Goal: Information Seeking & Learning: Find specific fact

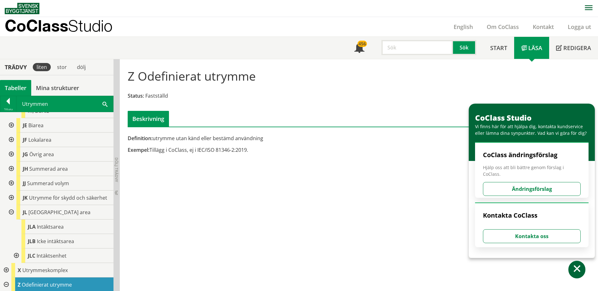
scroll to position [324, 0]
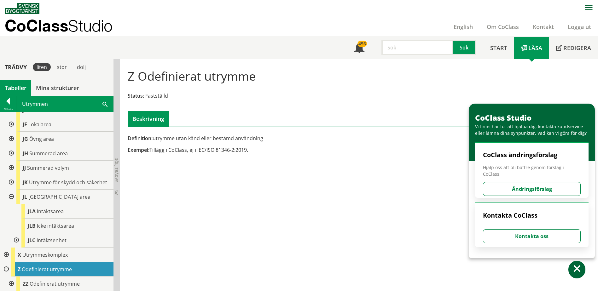
click at [16, 242] on div at bounding box center [15, 240] width 11 height 14
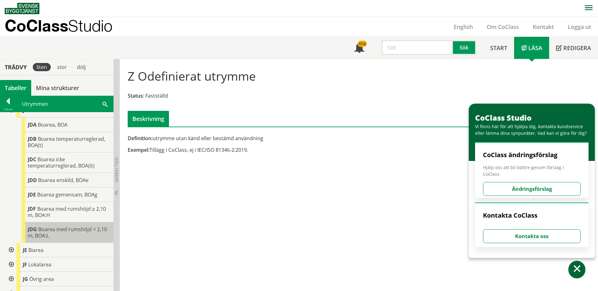
scroll to position [164, 0]
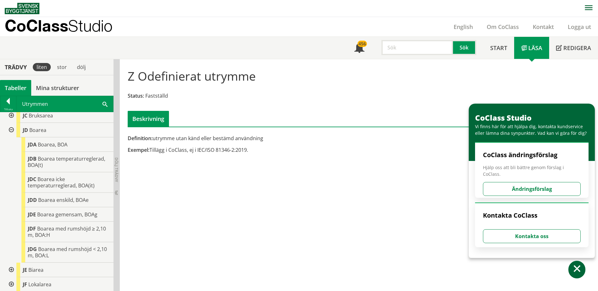
click at [585, 270] on div "Z Odefinierat utrymme Status: Fastställd Beskrivning Definition: utrymme utan k…" at bounding box center [359, 175] width 478 height 232
click at [578, 270] on span at bounding box center [576, 269] width 9 height 9
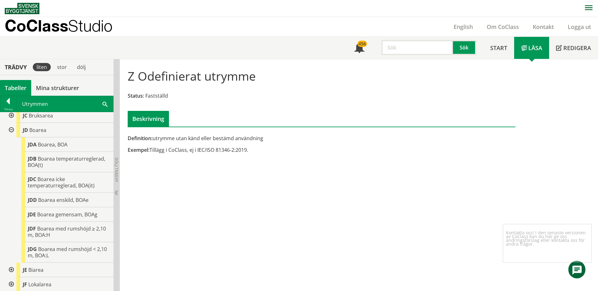
click at [424, 186] on div "Z Odefinierat utrymme Status: Fastställd Beskrivning Definition: utrymme utan k…" at bounding box center [359, 175] width 478 height 232
click at [346, 201] on div "Z Odefinierat utrymme Status: Fastställd Beskrivning Definition: utrymme utan k…" at bounding box center [359, 175] width 478 height 232
drag, startPoint x: 271, startPoint y: 151, endPoint x: 136, endPoint y: 141, distance: 135.2
click at [136, 141] on div "Definition: utrymme utan känd eller bestämd användning Exempel: Tillägg i CoCla…" at bounding box center [255, 146] width 265 height 23
drag, startPoint x: 136, startPoint y: 141, endPoint x: 184, endPoint y: 149, distance: 48.6
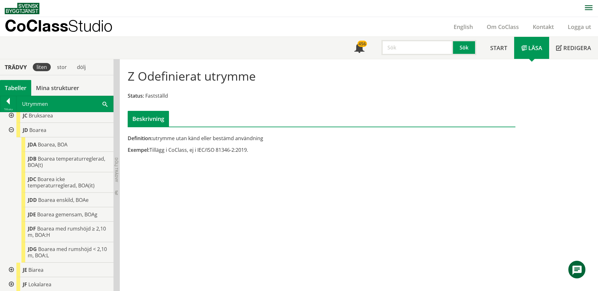
click at [184, 149] on div "Definition: utrymme utan känd eller bestämd användning Exempel: Tillägg i CoCla…" at bounding box center [255, 146] width 265 height 23
click at [217, 159] on div "Z Odefinierat utrymme Status: Fastställd Beskrivning Definition: utrymme utan k…" at bounding box center [321, 110] width 403 height 102
drag, startPoint x: 237, startPoint y: 153, endPoint x: 226, endPoint y: 154, distance: 11.7
click at [227, 154] on div "Definition: utrymme utan känd eller bestämd användning Exempel: Tillägg i CoCla…" at bounding box center [255, 146] width 265 height 23
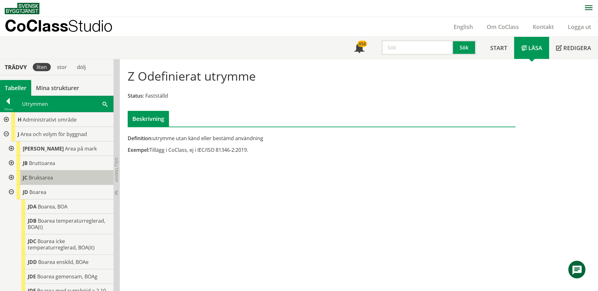
scroll to position [101, 0]
click at [6, 133] on div at bounding box center [5, 135] width 11 height 14
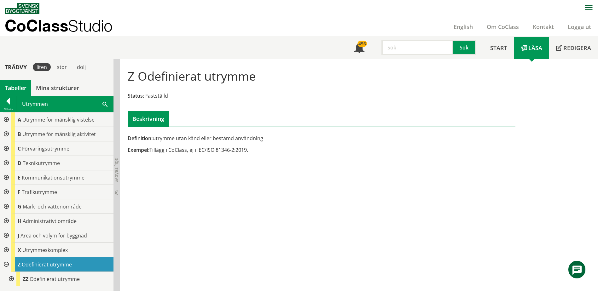
click at [7, 164] on div at bounding box center [5, 163] width 11 height 14
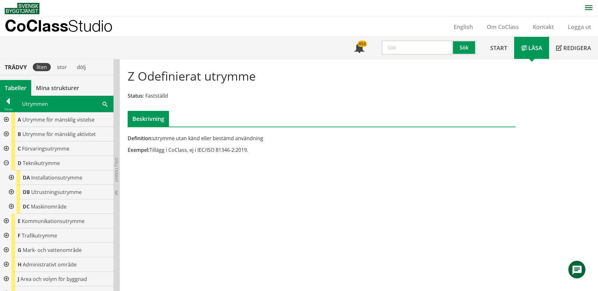
click at [10, 179] on div at bounding box center [10, 177] width 11 height 14
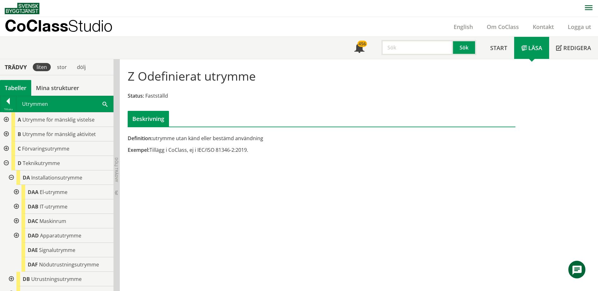
scroll to position [63, 0]
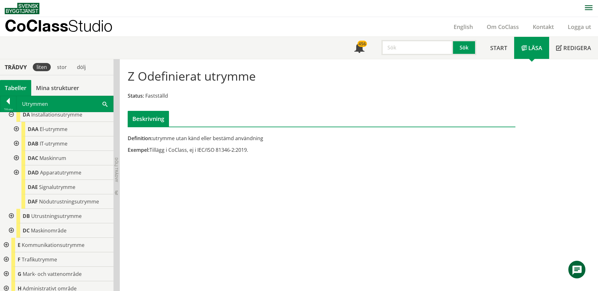
click at [12, 218] on div at bounding box center [10, 216] width 11 height 14
click at [11, 230] on div at bounding box center [10, 230] width 11 height 14
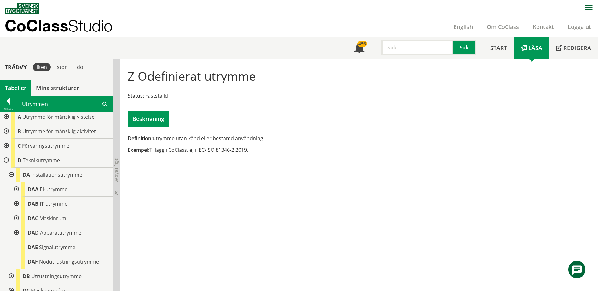
scroll to position [0, 0]
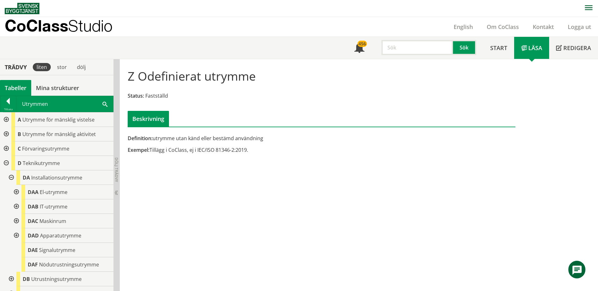
click at [106, 105] on span at bounding box center [104, 104] width 5 height 7
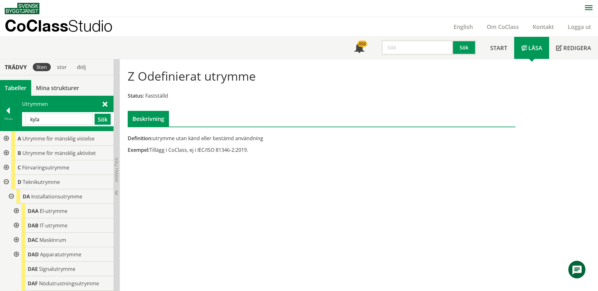
type input "kyla"
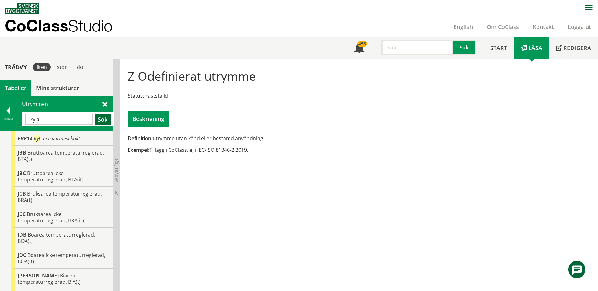
click at [107, 120] on button "Sök" at bounding box center [103, 119] width 16 height 11
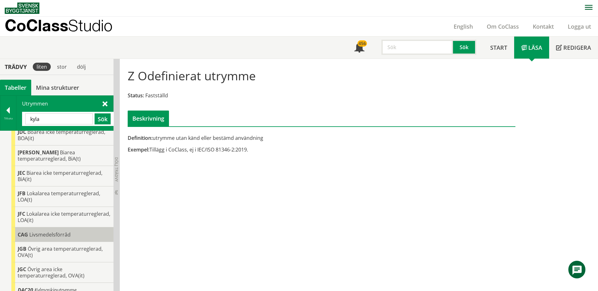
scroll to position [123, 0]
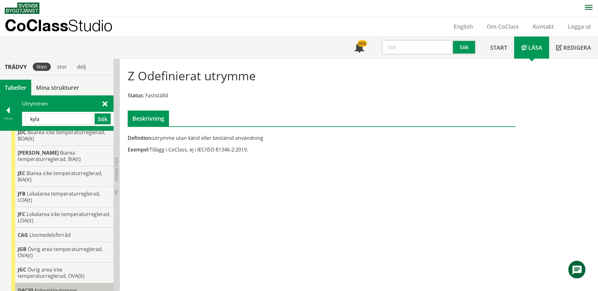
click at [67, 287] on span "Kylmaskinutrymme" at bounding box center [55, 290] width 42 height 7
